Goal: Task Accomplishment & Management: Use online tool/utility

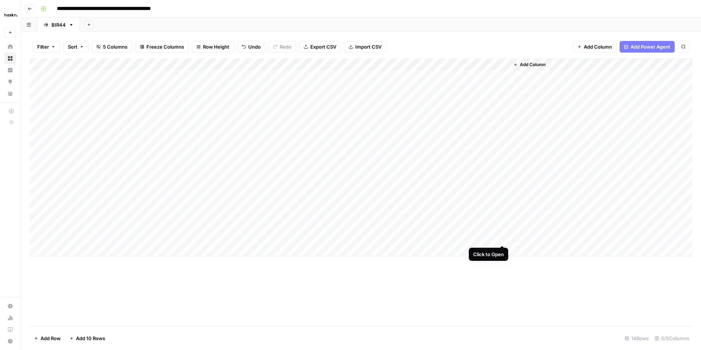
click at [502, 238] on div "Add Column" at bounding box center [361, 157] width 662 height 198
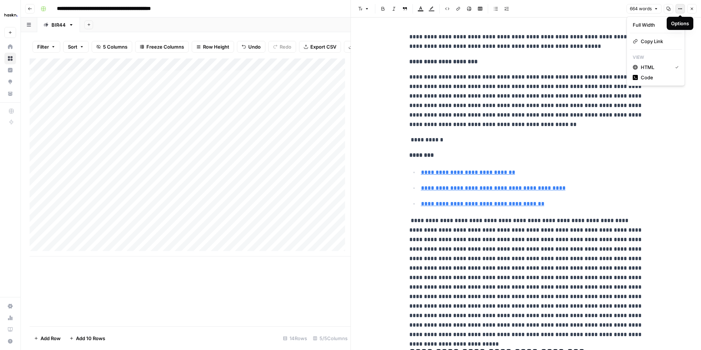
click at [678, 12] on button "Options" at bounding box center [679, 8] width 9 height 9
click at [645, 76] on span "Code" at bounding box center [657, 77] width 35 height 7
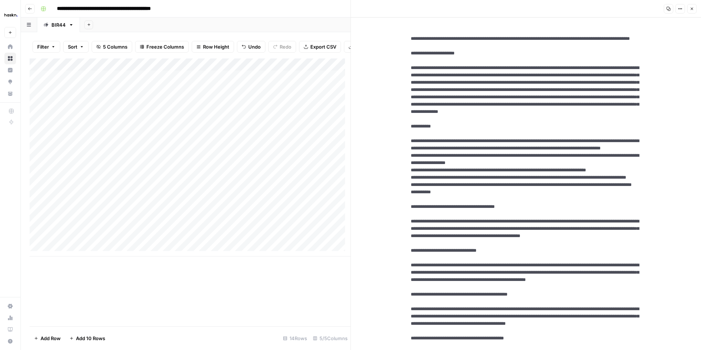
drag, startPoint x: 537, startPoint y: 49, endPoint x: 405, endPoint y: 40, distance: 132.4
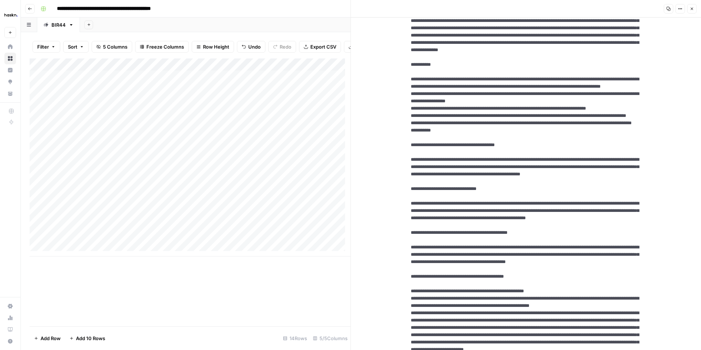
scroll to position [63, 0]
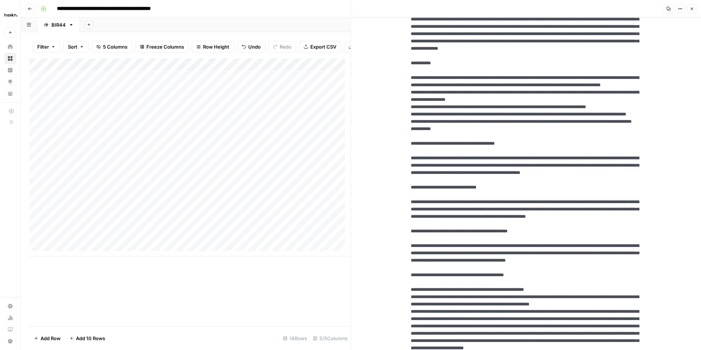
drag, startPoint x: 407, startPoint y: 109, endPoint x: 447, endPoint y: 186, distance: 86.8
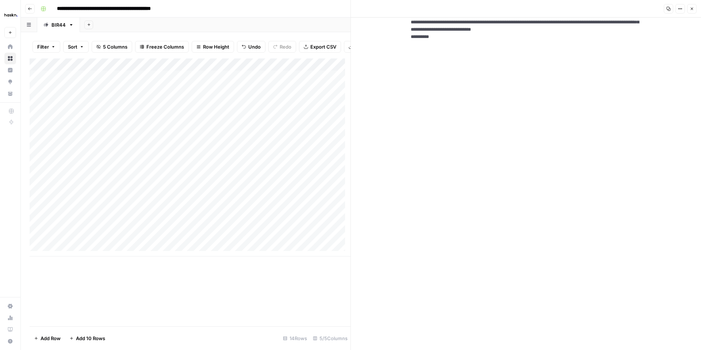
scroll to position [709, 0]
drag, startPoint x: 407, startPoint y: 111, endPoint x: 467, endPoint y: 271, distance: 171.2
click at [691, 7] on icon "button" at bounding box center [691, 9] width 4 height 4
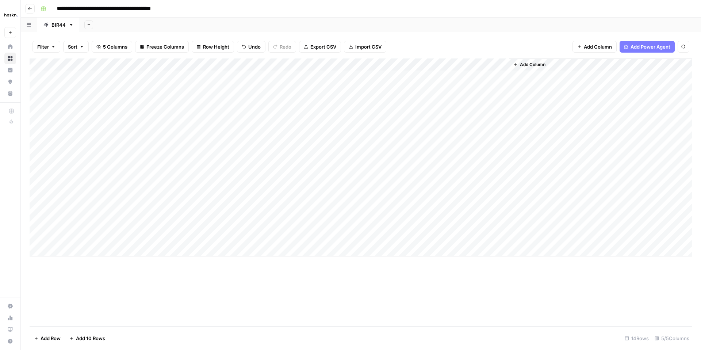
click at [101, 248] on div "Add Column" at bounding box center [361, 157] width 662 height 198
click at [219, 249] on div "Add Column" at bounding box center [361, 163] width 662 height 210
type textarea "**********"
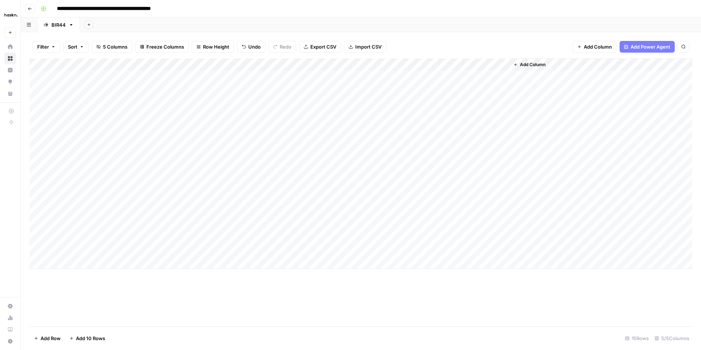
click at [343, 279] on div "Add Column" at bounding box center [361, 191] width 662 height 267
click at [119, 252] on div "Add Column" at bounding box center [361, 163] width 662 height 210
click at [99, 251] on div "Add Column" at bounding box center [361, 163] width 662 height 210
click at [99, 251] on textarea at bounding box center [113, 251] width 117 height 10
type textarea "**********"
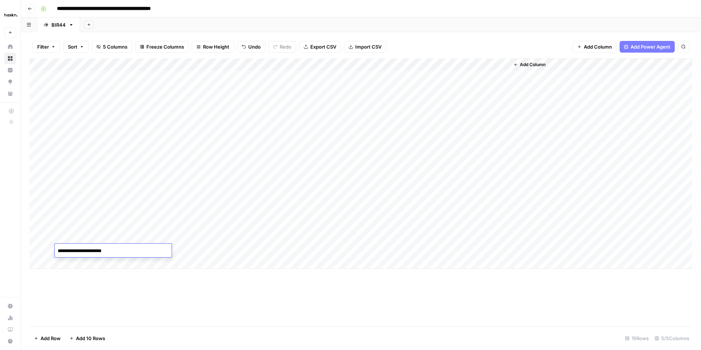
click at [343, 251] on div "Add Column" at bounding box center [361, 163] width 662 height 210
click at [407, 250] on div "Add Column" at bounding box center [361, 163] width 662 height 210
click at [501, 248] on div "Add Column" at bounding box center [361, 163] width 662 height 210
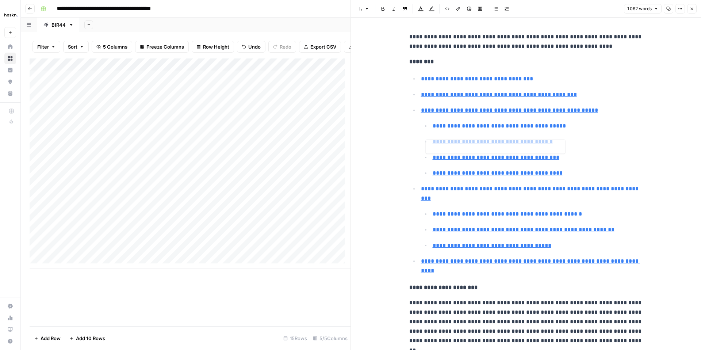
type input "#comment-ia-transforme-developpement-commercial"
click at [680, 9] on icon "button" at bounding box center [680, 9] width 4 height 4
click at [646, 77] on span "Code" at bounding box center [657, 77] width 35 height 7
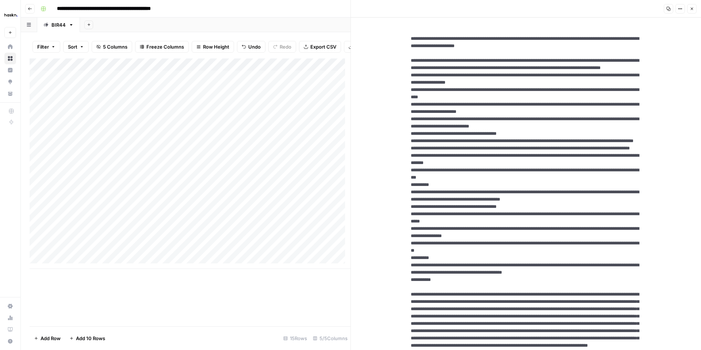
drag, startPoint x: 606, startPoint y: 47, endPoint x: 420, endPoint y: 45, distance: 186.1
